Goal: Transaction & Acquisition: Purchase product/service

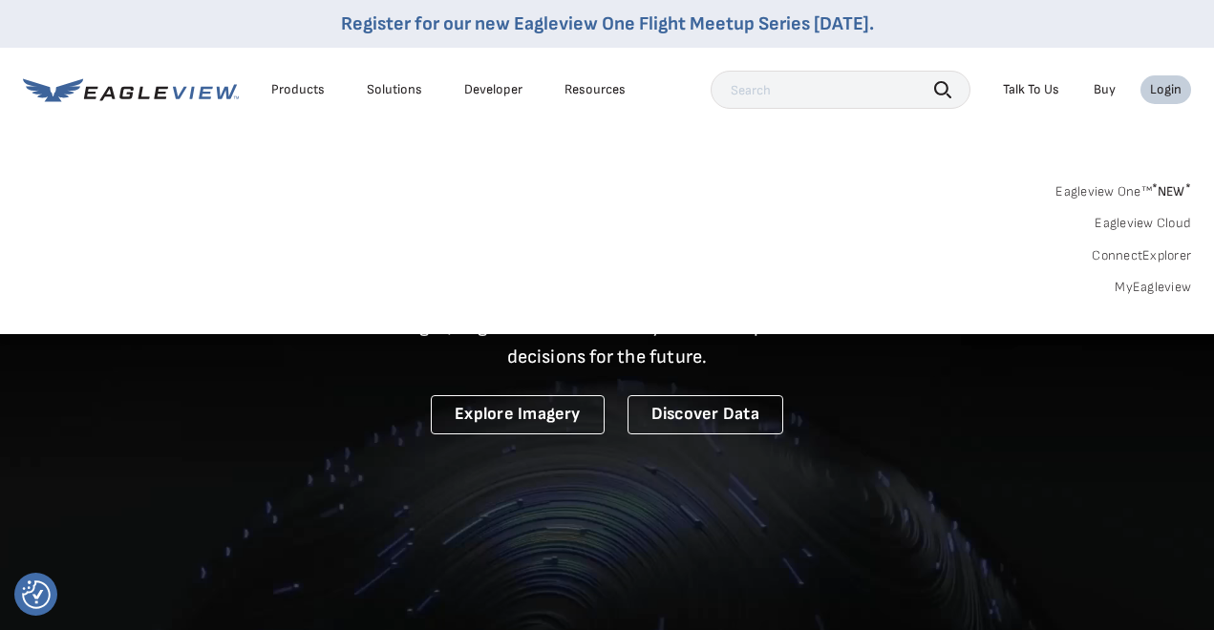
click at [1156, 288] on link "MyEagleview" at bounding box center [1153, 287] width 76 height 17
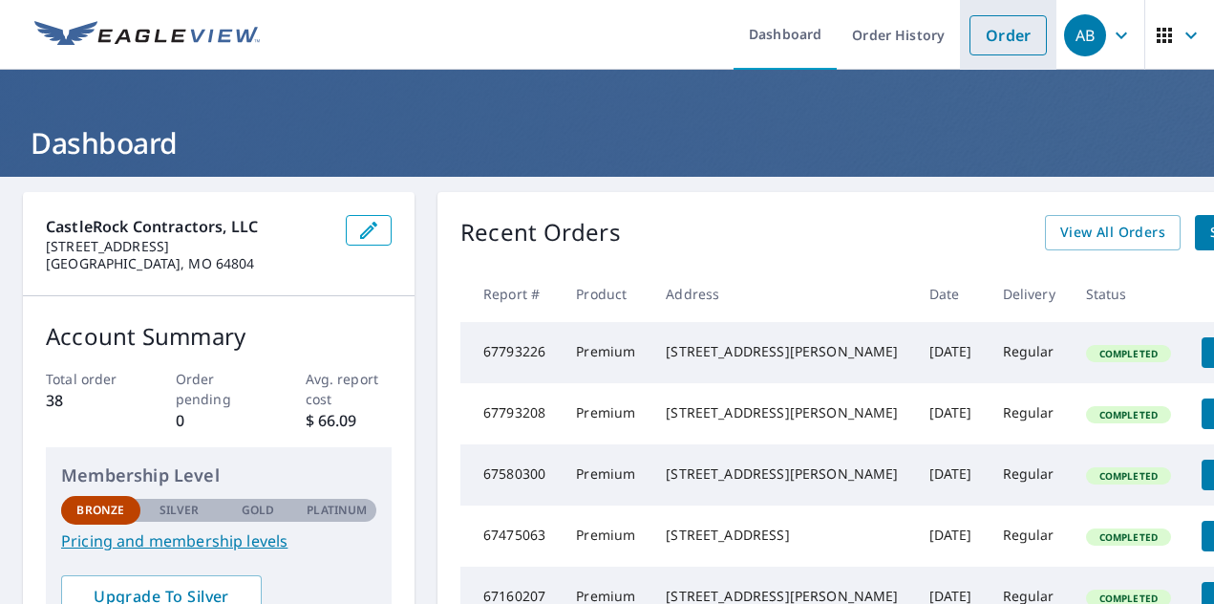
click at [1014, 31] on link "Order" at bounding box center [1007, 35] width 77 height 40
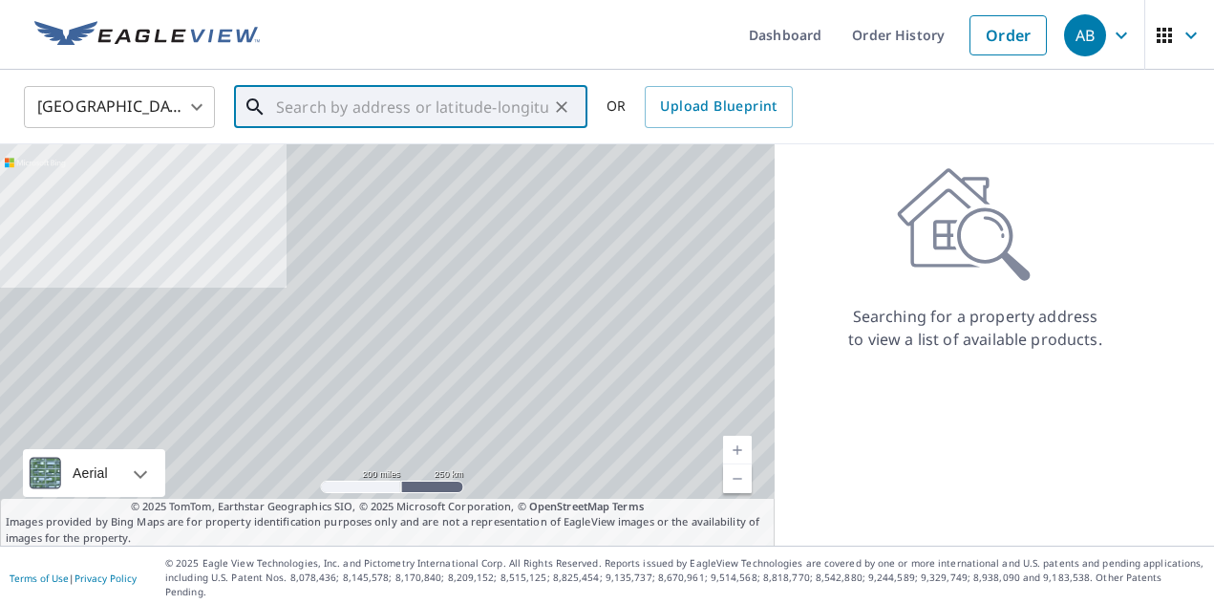
click at [471, 105] on input "text" at bounding box center [412, 106] width 272 height 53
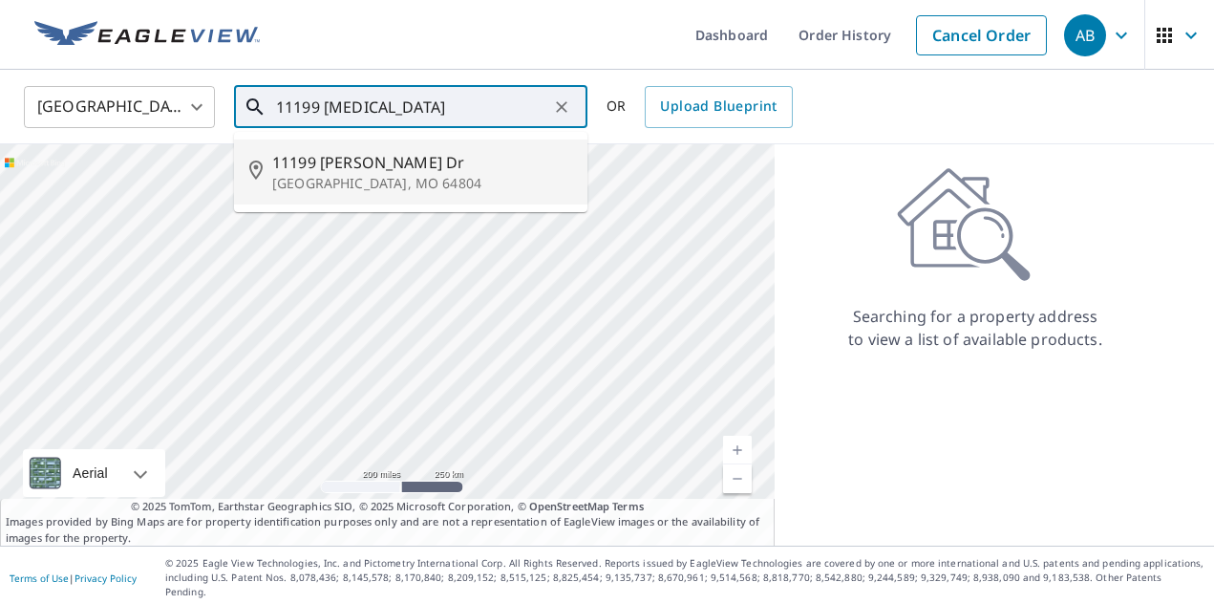
click at [338, 172] on span "11199 Allison Dr" at bounding box center [422, 162] width 300 height 23
type input "11199 Allison Dr Joplin, MO 64804"
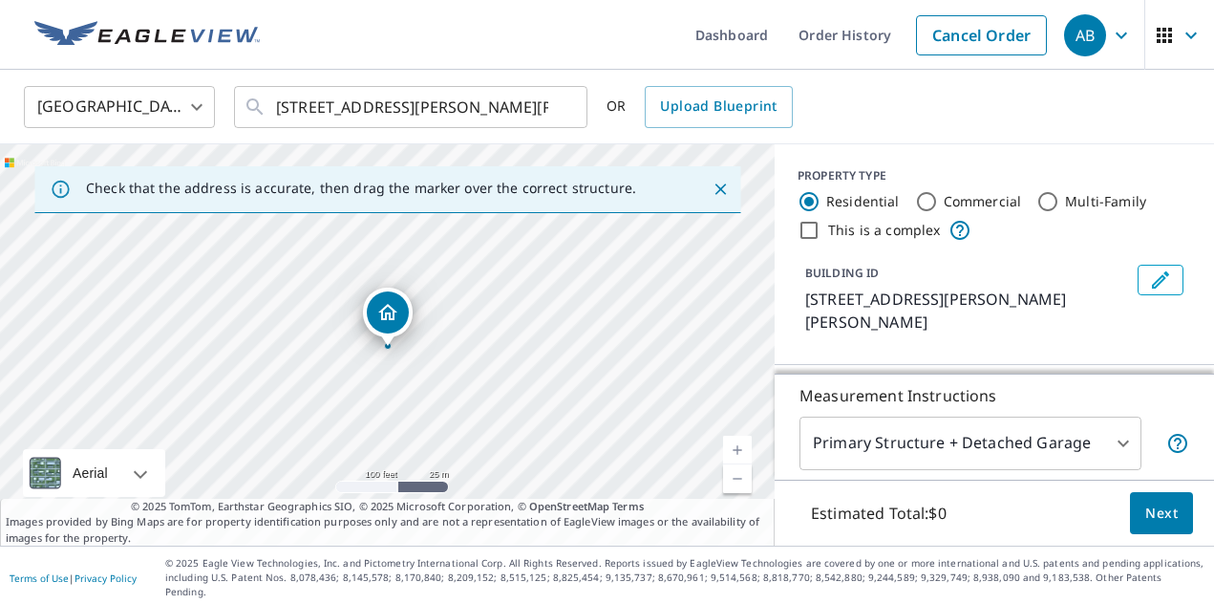
click at [738, 453] on link "Current Level 18, Zoom In" at bounding box center [737, 450] width 29 height 29
click at [738, 453] on link "Current Level 19, Zoom In" at bounding box center [737, 450] width 29 height 29
drag, startPoint x: 704, startPoint y: 366, endPoint x: 733, endPoint y: 329, distance: 47.6
click at [733, 329] on div "11199 Allison Dr Joplin, MO 64804" at bounding box center [387, 344] width 775 height 401
click at [739, 457] on link "Current Level 20, Zoom In Disabled" at bounding box center [737, 450] width 29 height 29
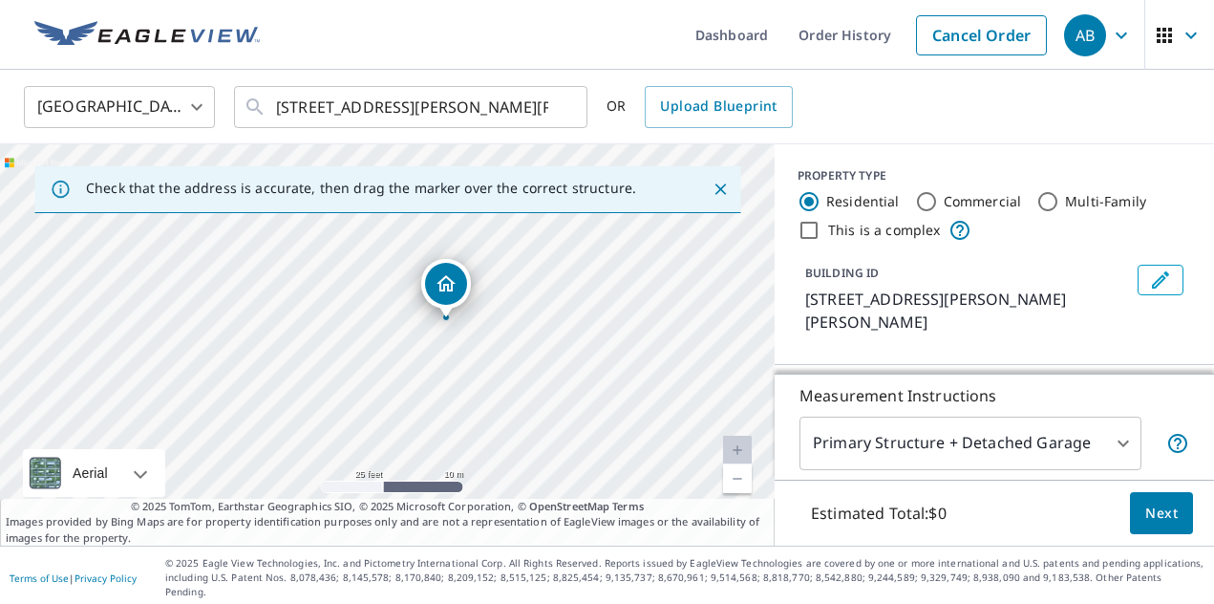
drag, startPoint x: 593, startPoint y: 307, endPoint x: 651, endPoint y: 278, distance: 64.9
click at [651, 278] on div "11199 Allison Dr Joplin, MO 64804" at bounding box center [387, 344] width 775 height 401
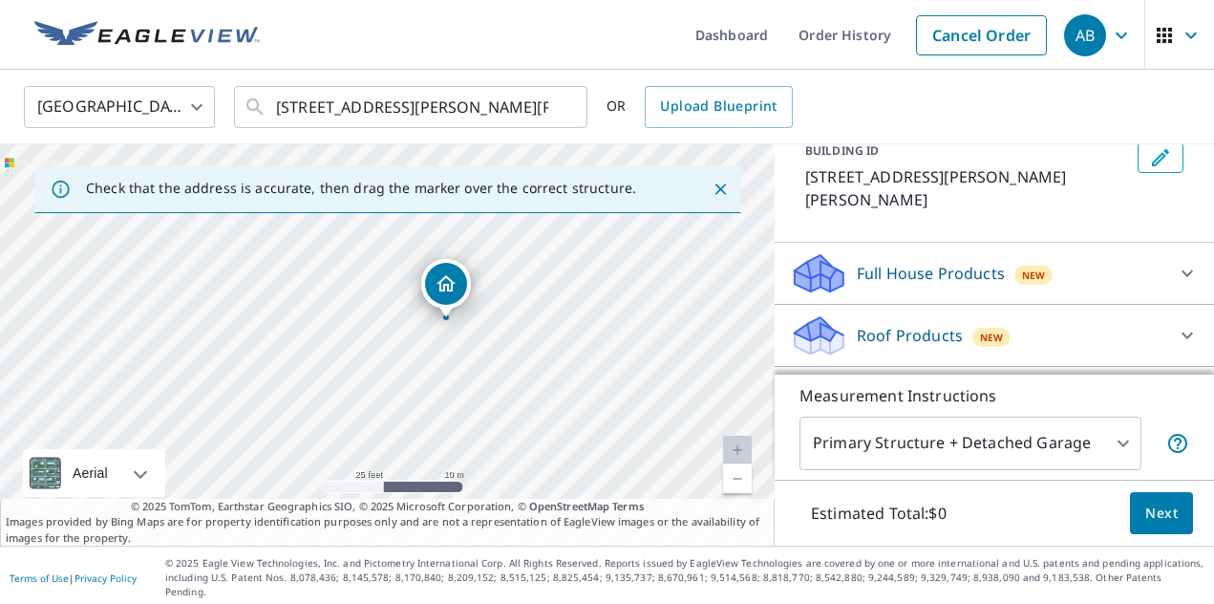
scroll to position [135, 0]
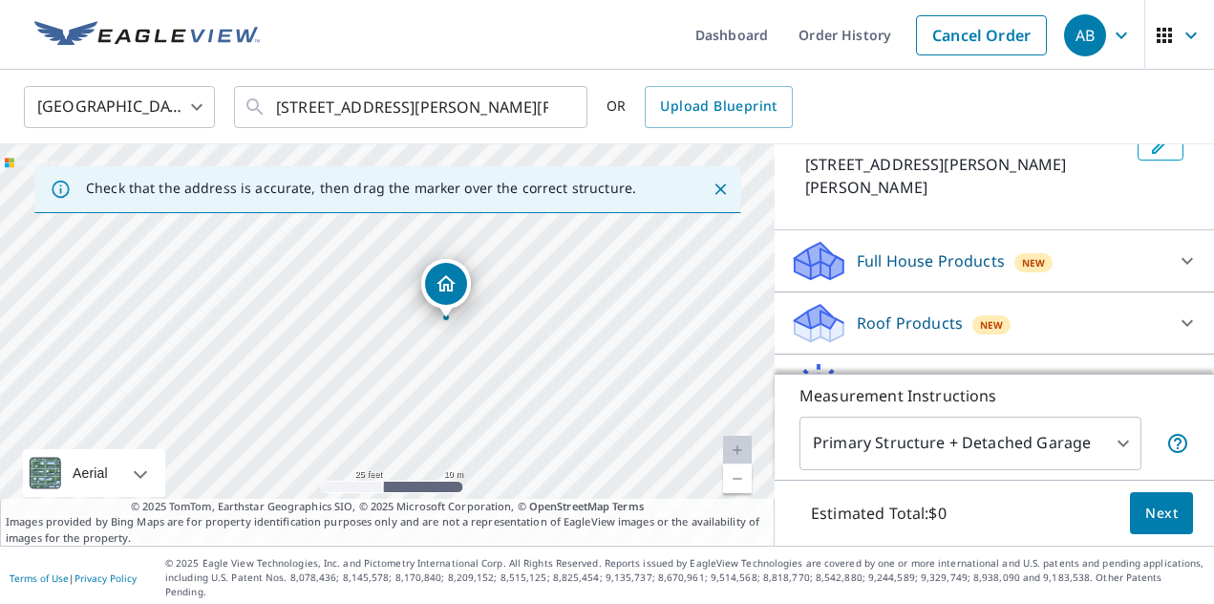
click at [1188, 311] on icon at bounding box center [1187, 322] width 23 height 23
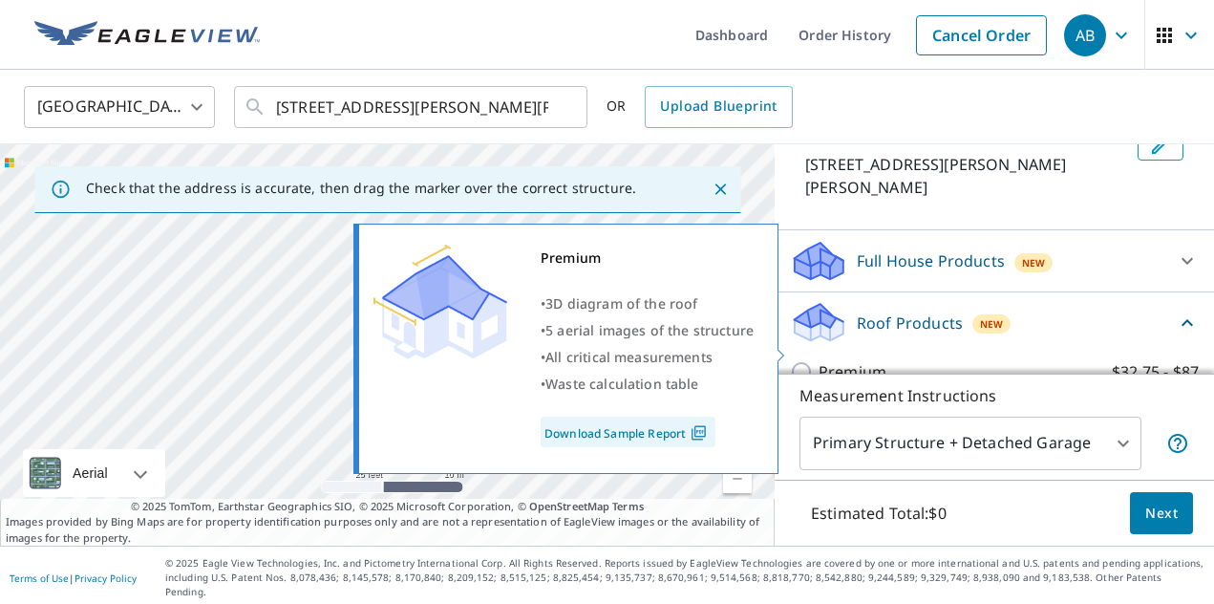
click at [802, 360] on input "Premium $32.75 - $87" at bounding box center [804, 371] width 29 height 23
checkbox input "true"
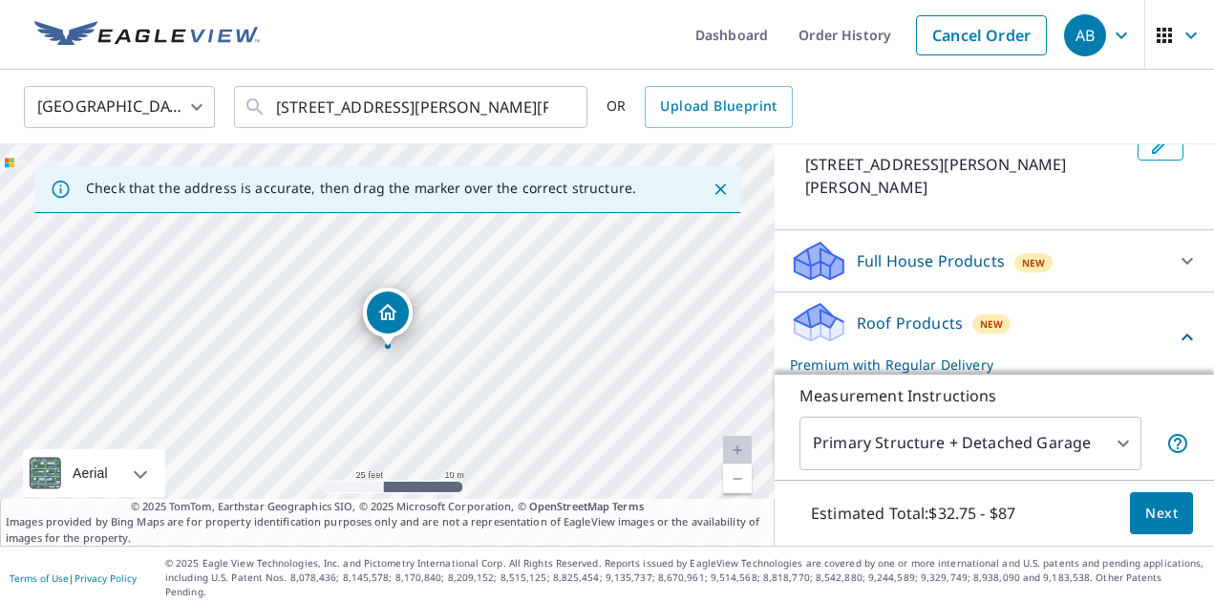
click at [1118, 452] on body "AB AB Dashboard Order History Cancel Order AB United States US ​ 11199 Allison …" at bounding box center [607, 302] width 1214 height 604
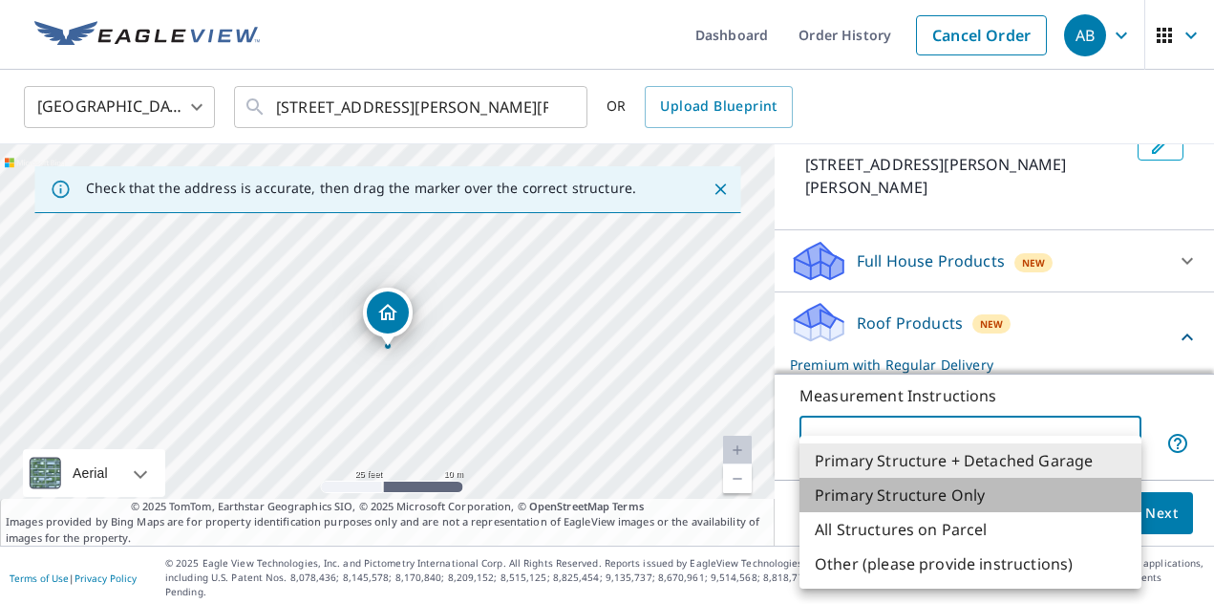
click at [1062, 493] on li "Primary Structure Only" at bounding box center [970, 495] width 342 height 34
type input "2"
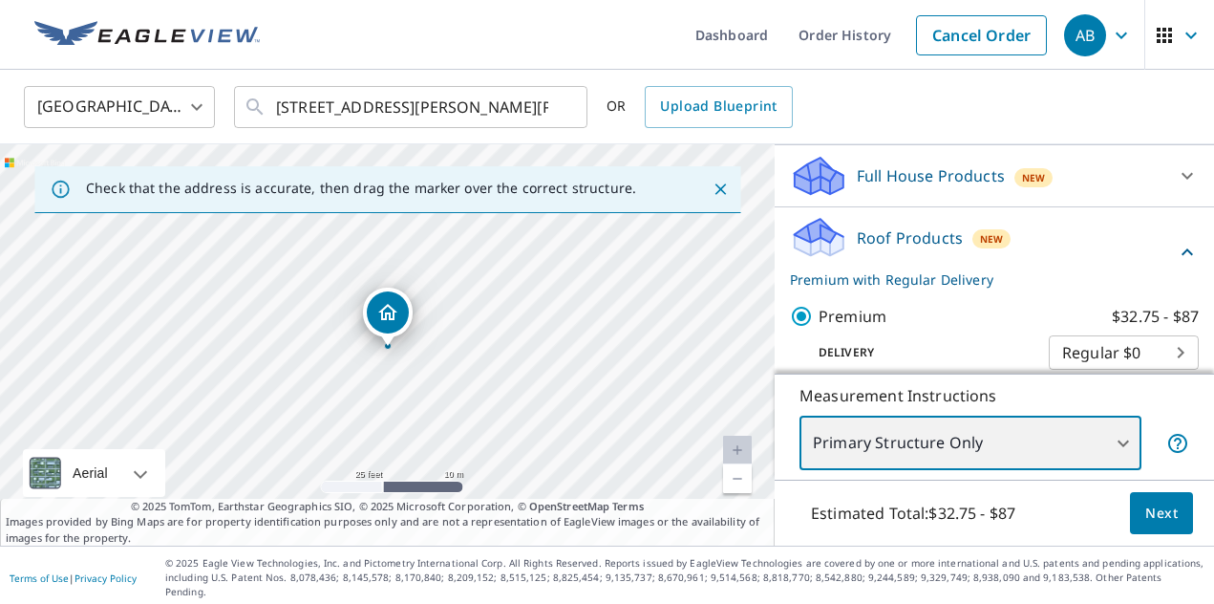
scroll to position [221, 0]
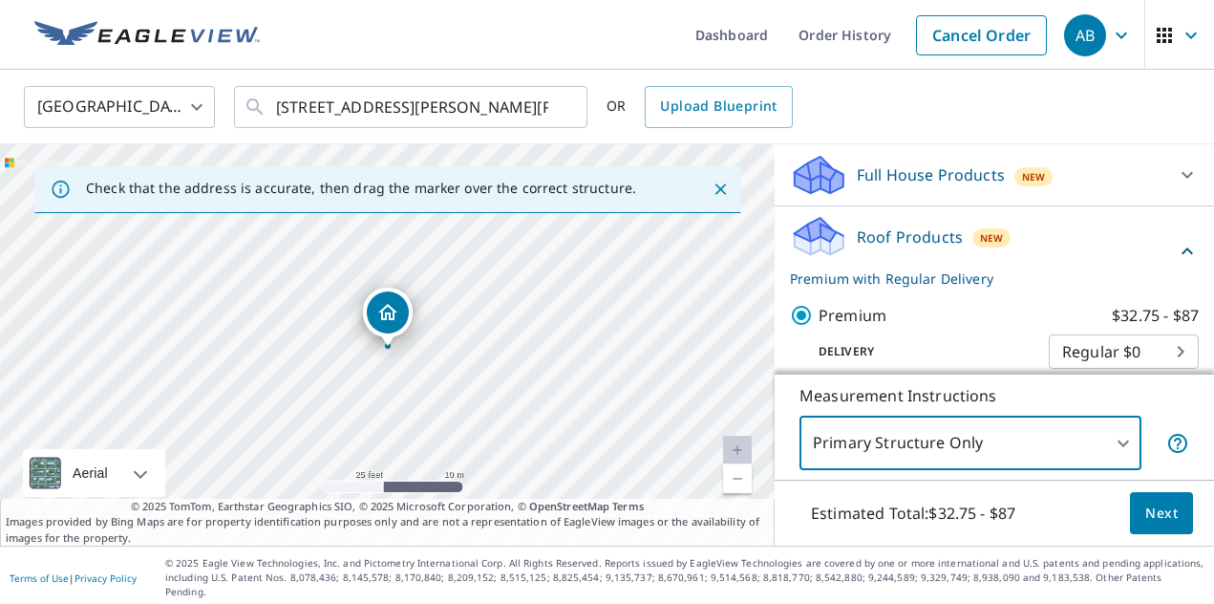
click at [1156, 508] on button "Next" at bounding box center [1161, 513] width 63 height 43
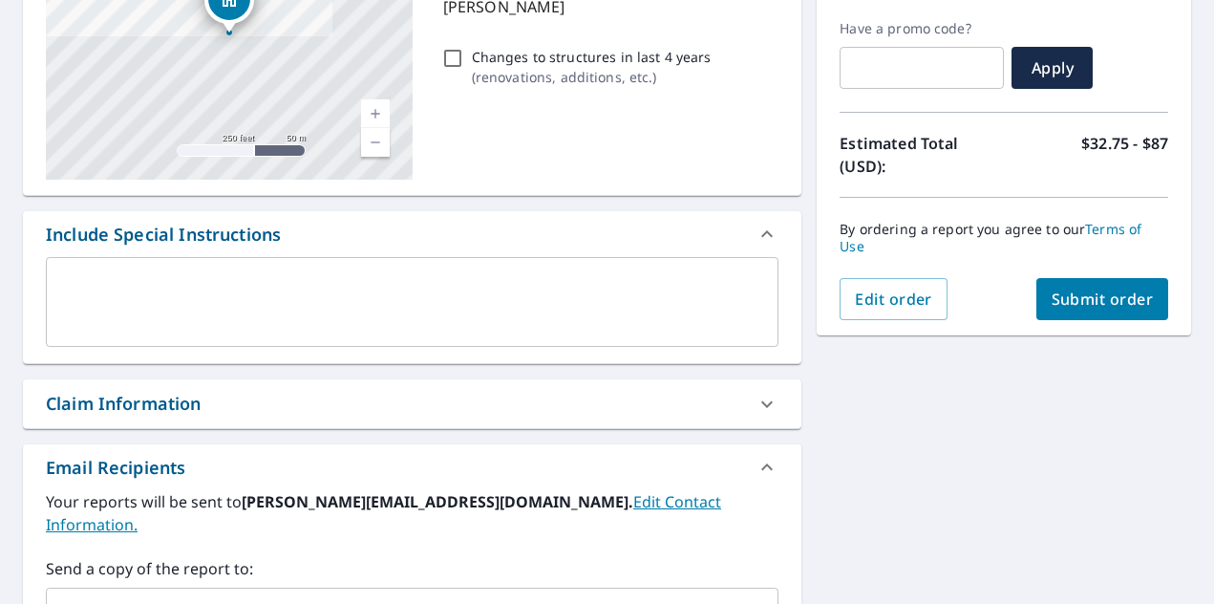
scroll to position [386, 0]
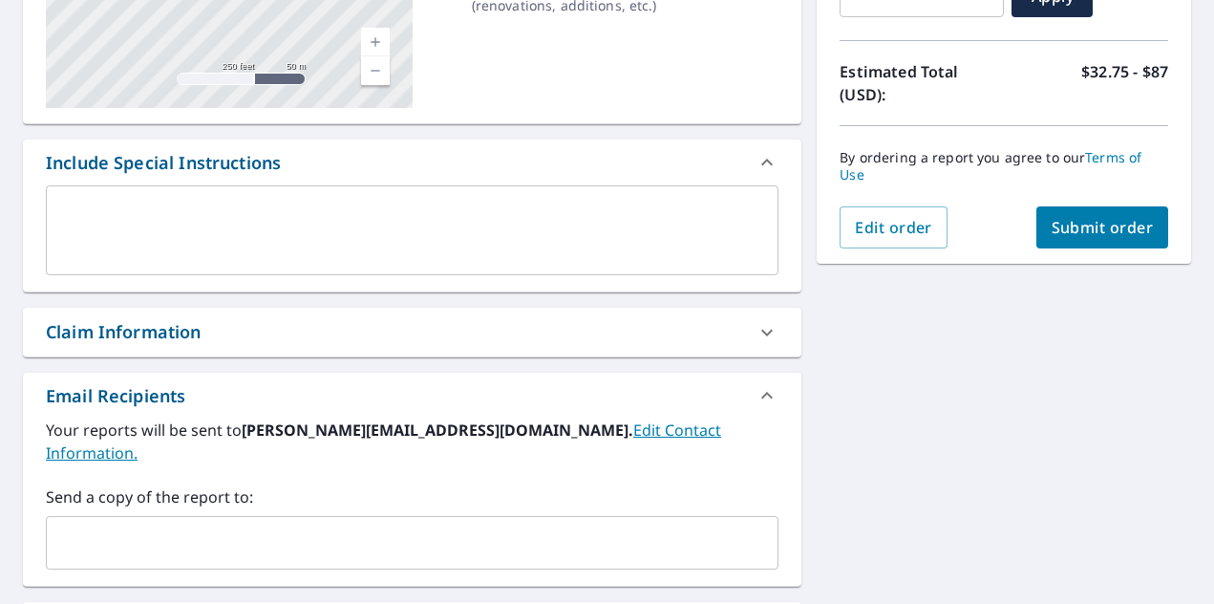
click at [511, 516] on div "​" at bounding box center [412, 542] width 733 height 53
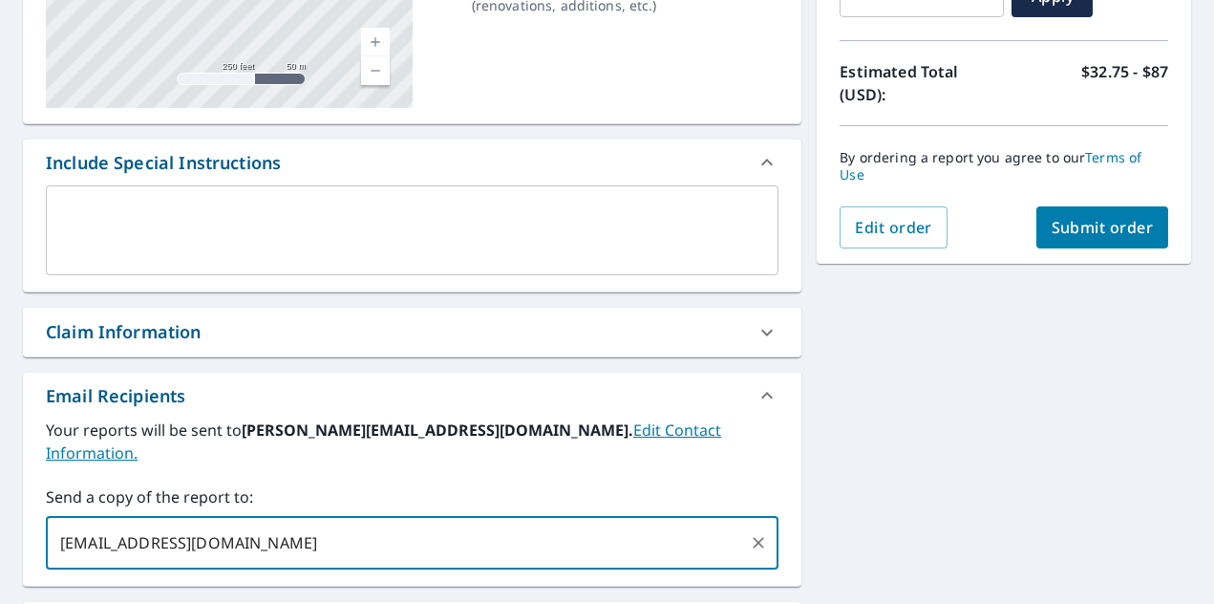
type input "Castlerockroofing@aba-re.com"
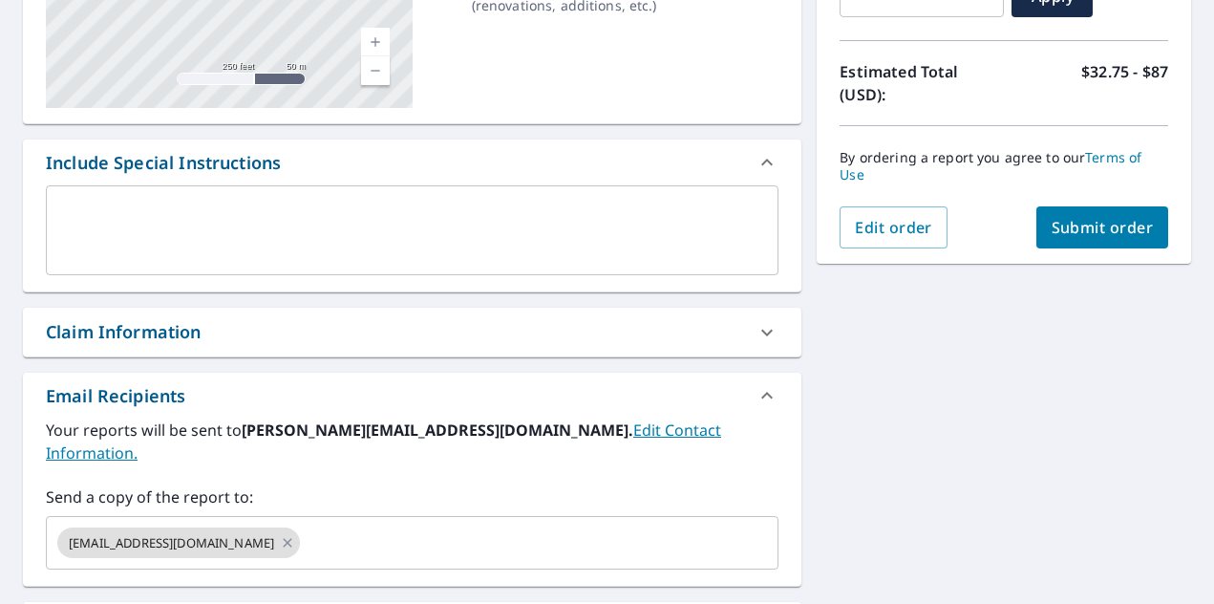
click at [925, 425] on div "11199 Allison Dr Joplin, MO 64804 Aerial Road A standard road map Aerial A deta…" at bounding box center [607, 288] width 1214 height 994
click at [1138, 217] on span "Submit order" at bounding box center [1103, 227] width 102 height 21
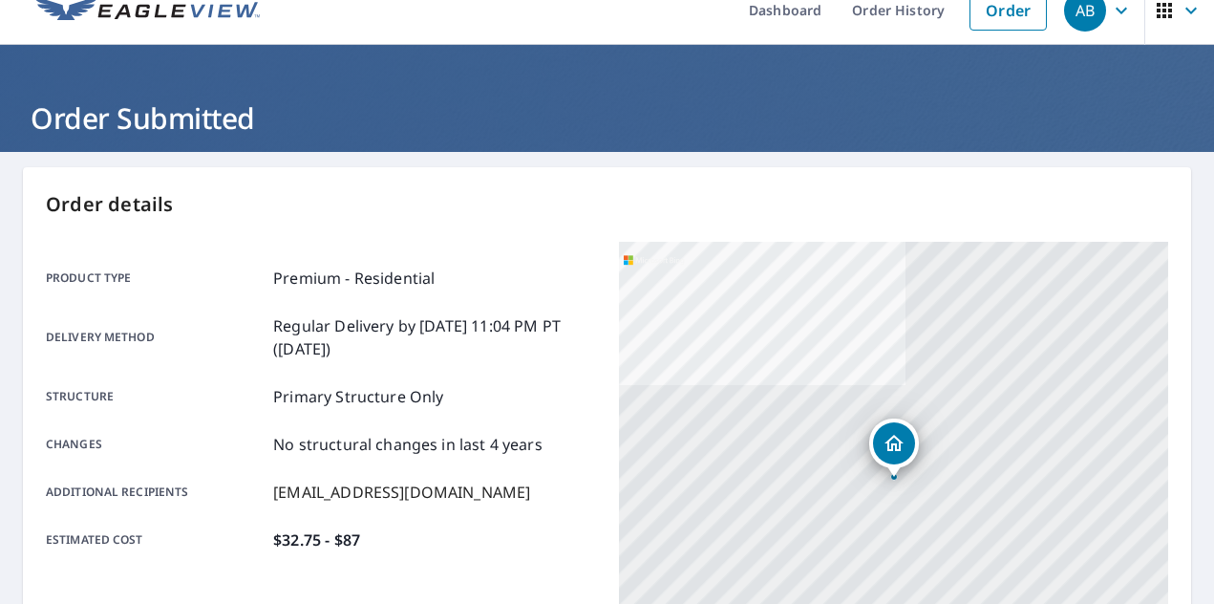
scroll to position [26, 0]
